Goal: Find specific page/section: Find specific page/section

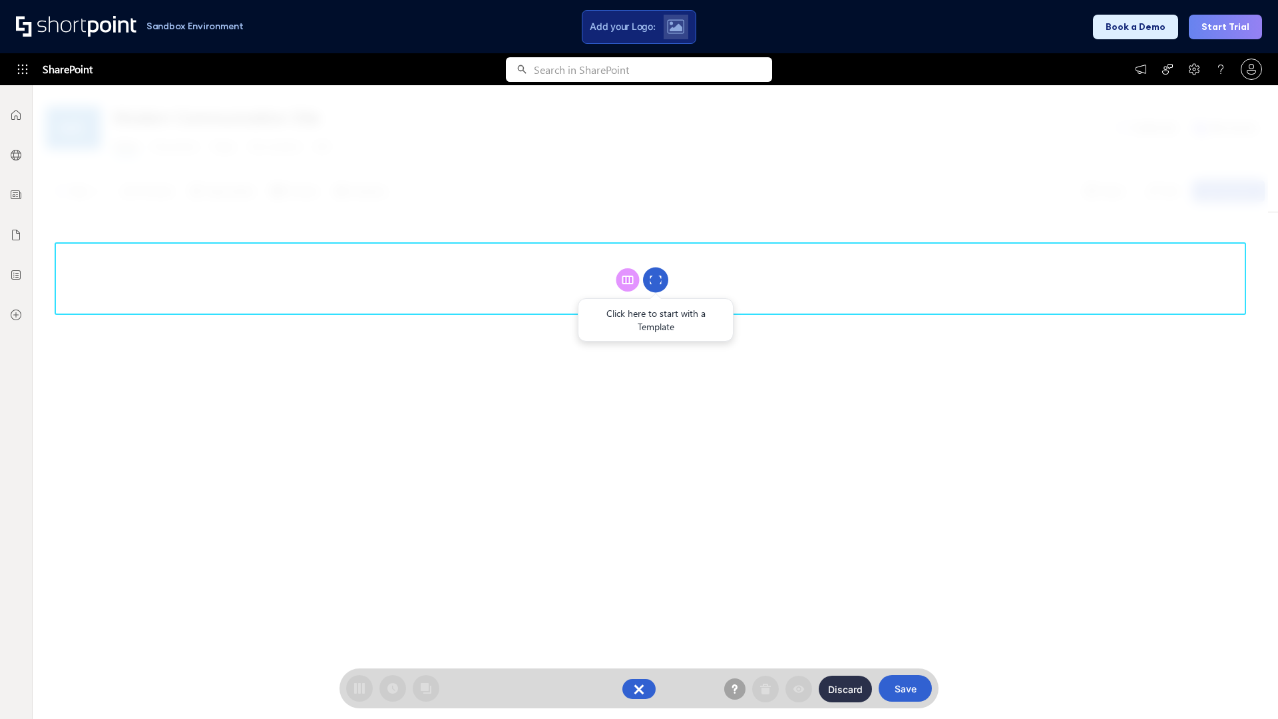
click at [656, 280] on circle at bounding box center [655, 280] width 25 height 25
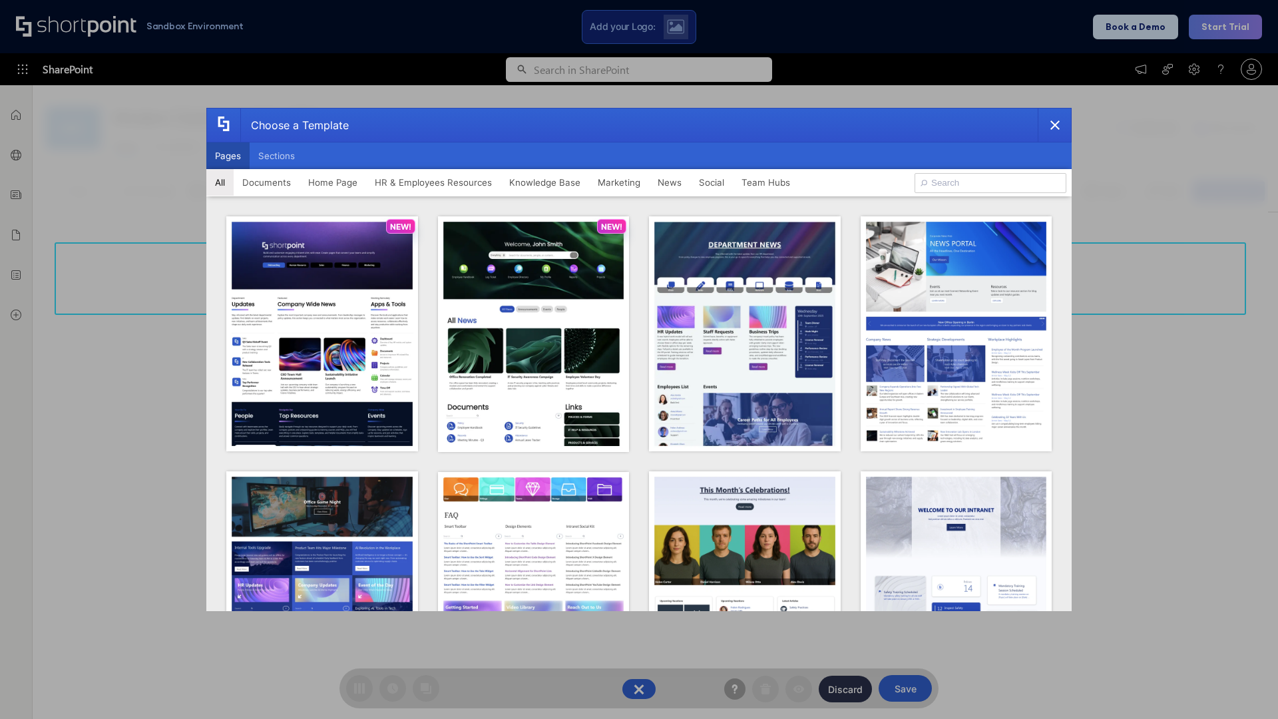
click at [228, 156] on button "Pages" at bounding box center [227, 155] width 43 height 27
type input "Intranet Layout 3"
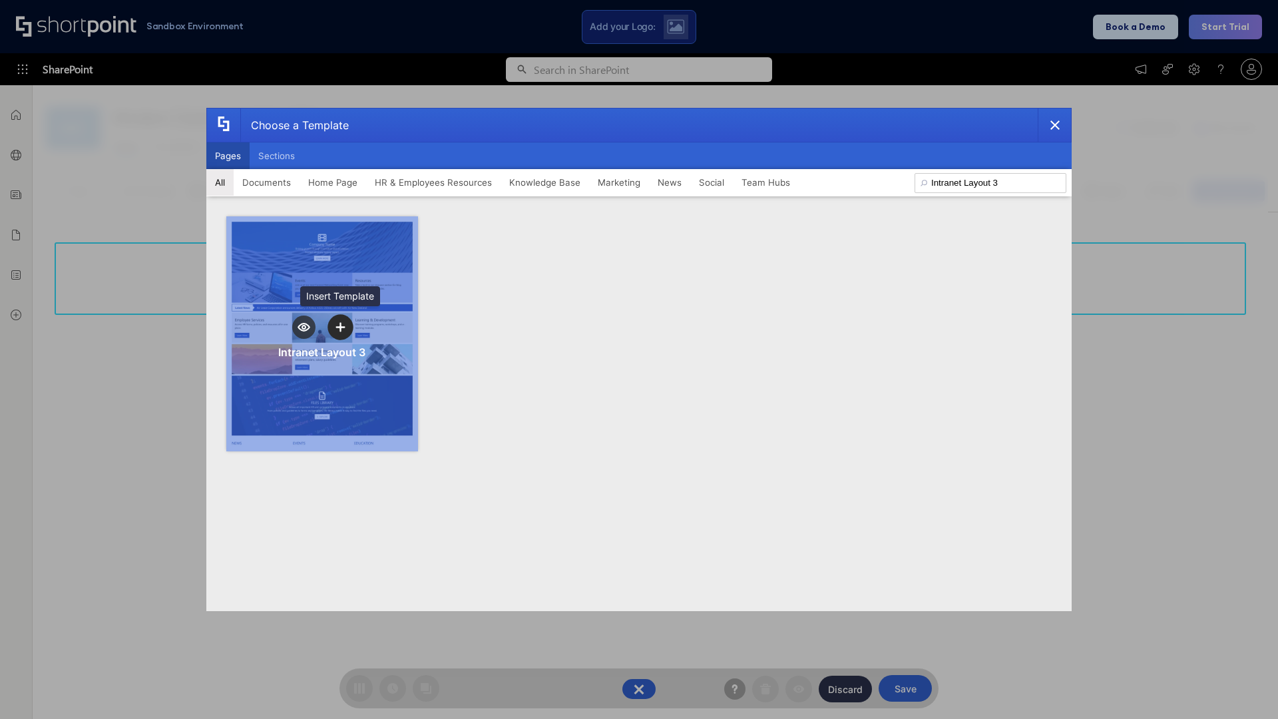
click at [340, 327] on icon "template selector" at bounding box center [339, 326] width 9 height 9
